Goal: Information Seeking & Learning: Learn about a topic

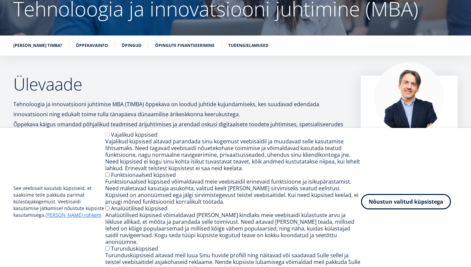
scroll to position [80, 0]
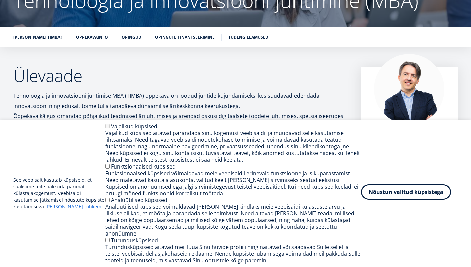
click at [382, 195] on button "Nõustun valitud küpsistega" at bounding box center [406, 191] width 90 height 15
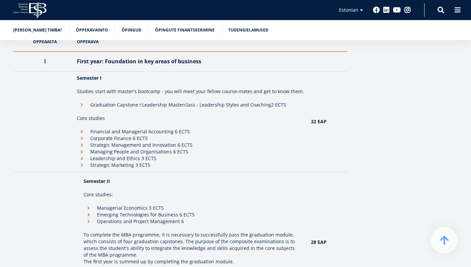
scroll to position [578, 0]
click at [133, 127] on li "Financial and Managerial Accounting 6 ECTS" at bounding box center [191, 130] width 228 height 7
click at [80, 127] on li "Financial and Managerial Accounting 6 ECTS" at bounding box center [191, 130] width 228 height 7
click at [82, 127] on li "Financial and Managerial Accounting 6 ECTS" at bounding box center [191, 130] width 228 height 7
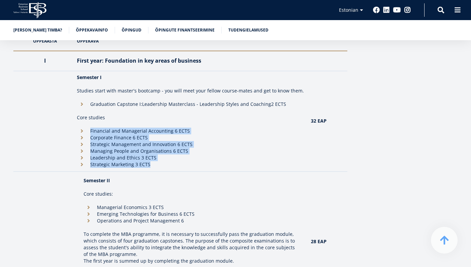
drag, startPoint x: 151, startPoint y: 156, endPoint x: 160, endPoint y: 115, distance: 42.5
click at [161, 115] on td "Semester I Studies start with master's bootcamp - you will meet your fellow cou…" at bounding box center [191, 121] width 234 height 100
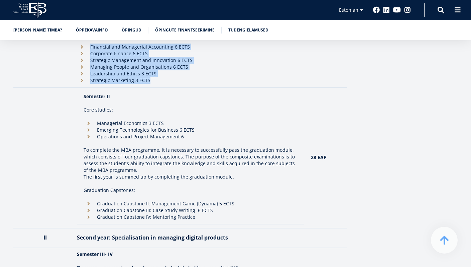
scroll to position [671, 0]
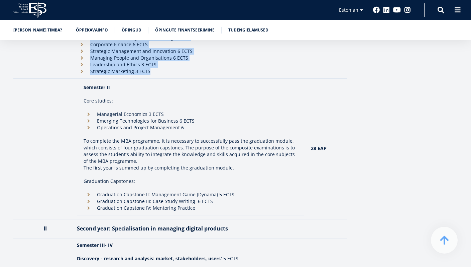
drag, startPoint x: 204, startPoint y: 199, endPoint x: 195, endPoint y: 176, distance: 24.7
click at [194, 173] on td "Semester II Core studies: Managerial Economics 3 ECTS Emerging Technologies for…" at bounding box center [191, 148] width 228 height 134
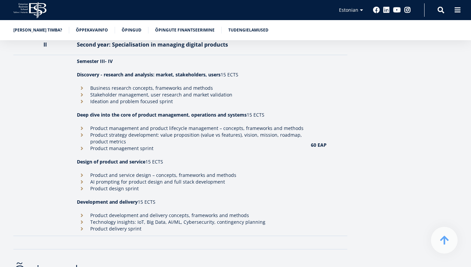
scroll to position [848, 0]
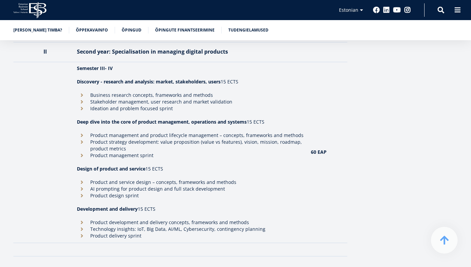
drag, startPoint x: 187, startPoint y: 228, endPoint x: 237, endPoint y: 87, distance: 148.8
click at [237, 87] on td "Semester III- IV Discovery - research and analysis: market, stakeholders, users…" at bounding box center [191, 152] width 234 height 181
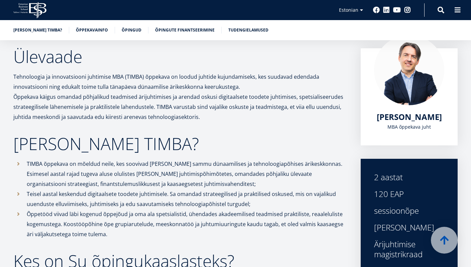
scroll to position [0, 0]
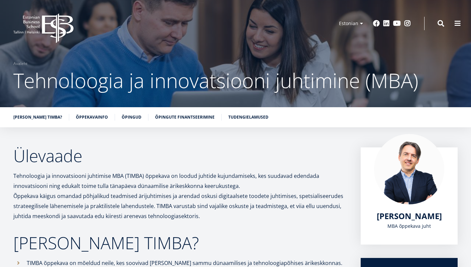
click at [237, 87] on span "Tehnoloogia ja innovatsiooni juhtimine (MBA)" at bounding box center [215, 80] width 405 height 27
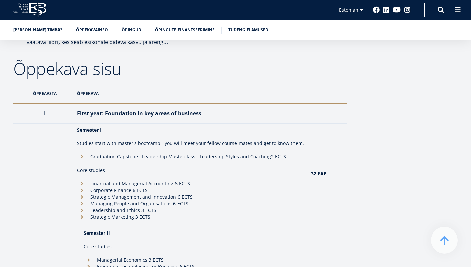
scroll to position [511, 0]
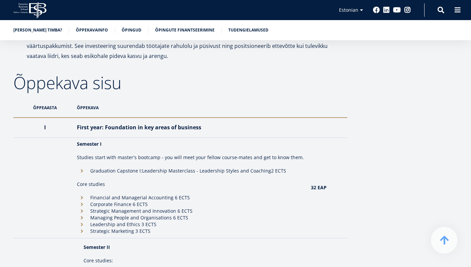
click at [90, 99] on th "Õppekava" at bounding box center [191, 108] width 234 height 20
click at [48, 101] on th "Õppeaasta" at bounding box center [43, 108] width 60 height 20
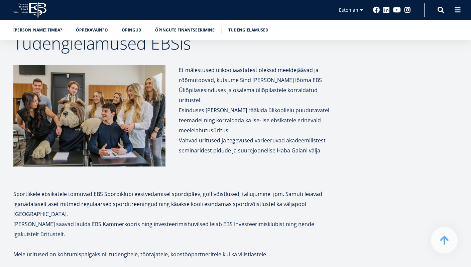
scroll to position [2446, 0]
